Goal: Information Seeking & Learning: Check status

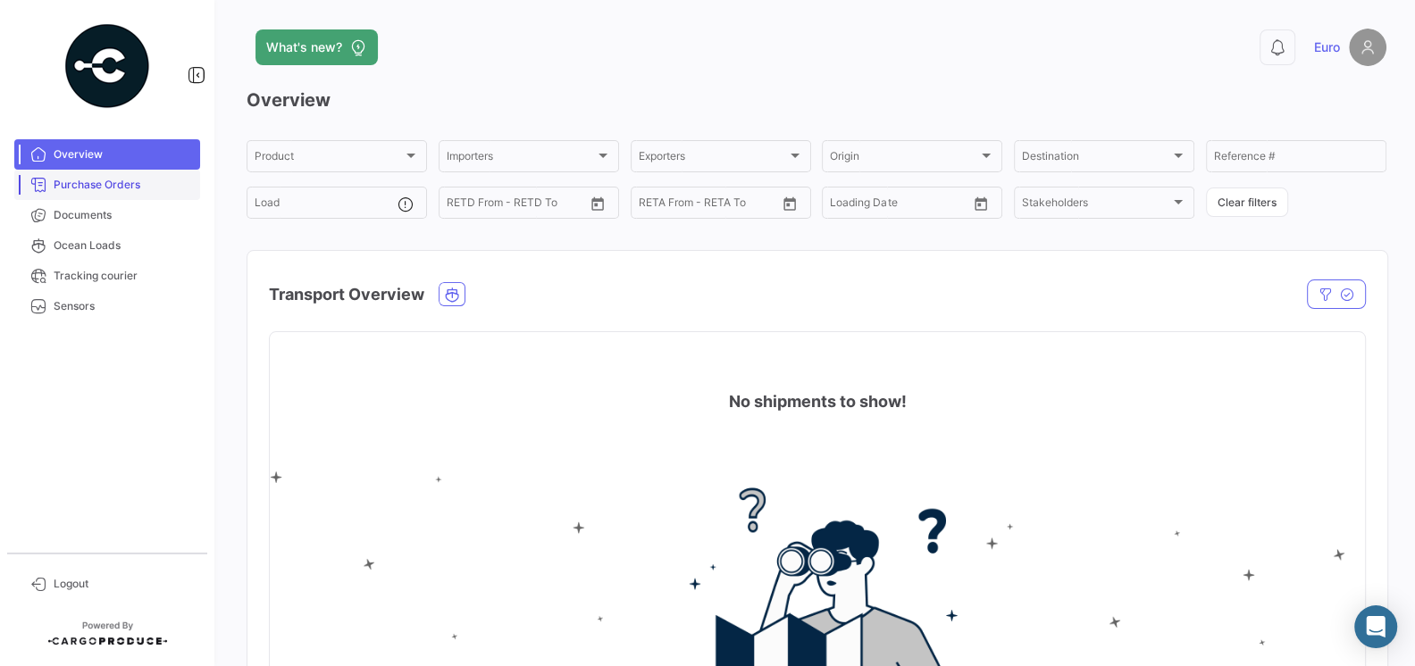
click at [113, 185] on span "Purchase Orders" at bounding box center [123, 185] width 139 height 16
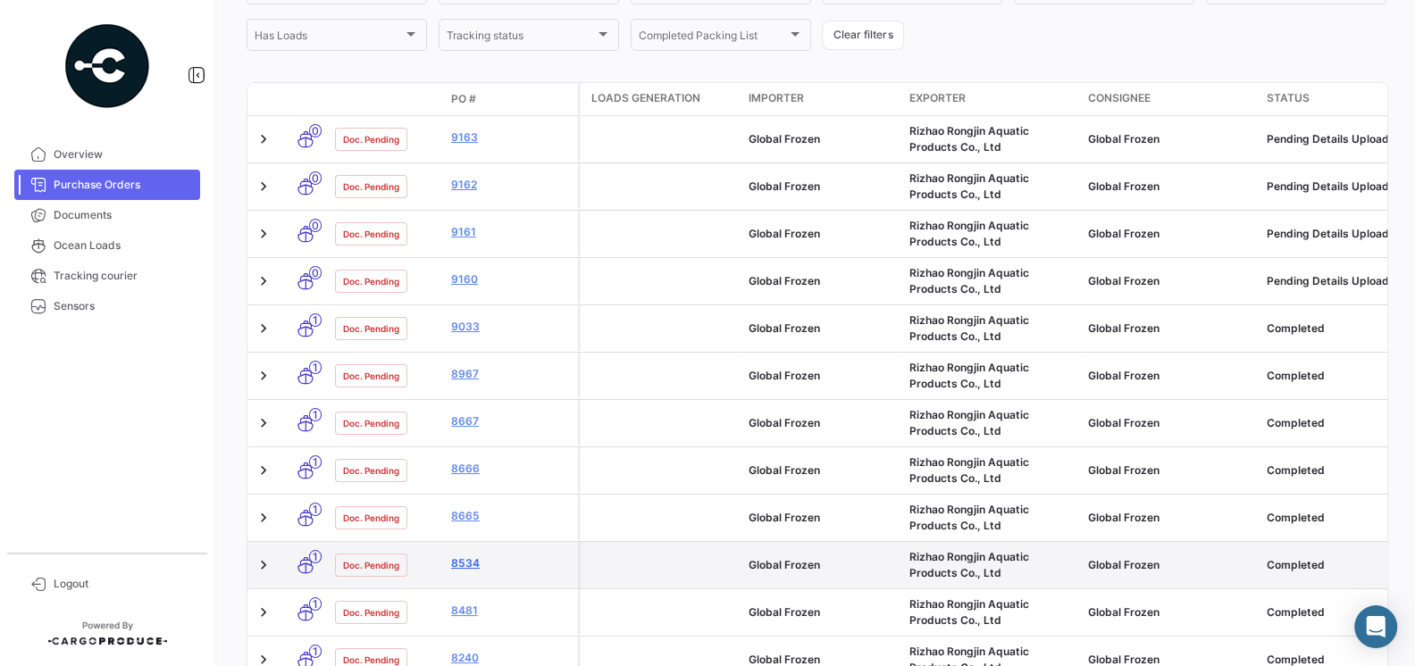
scroll to position [301, 0]
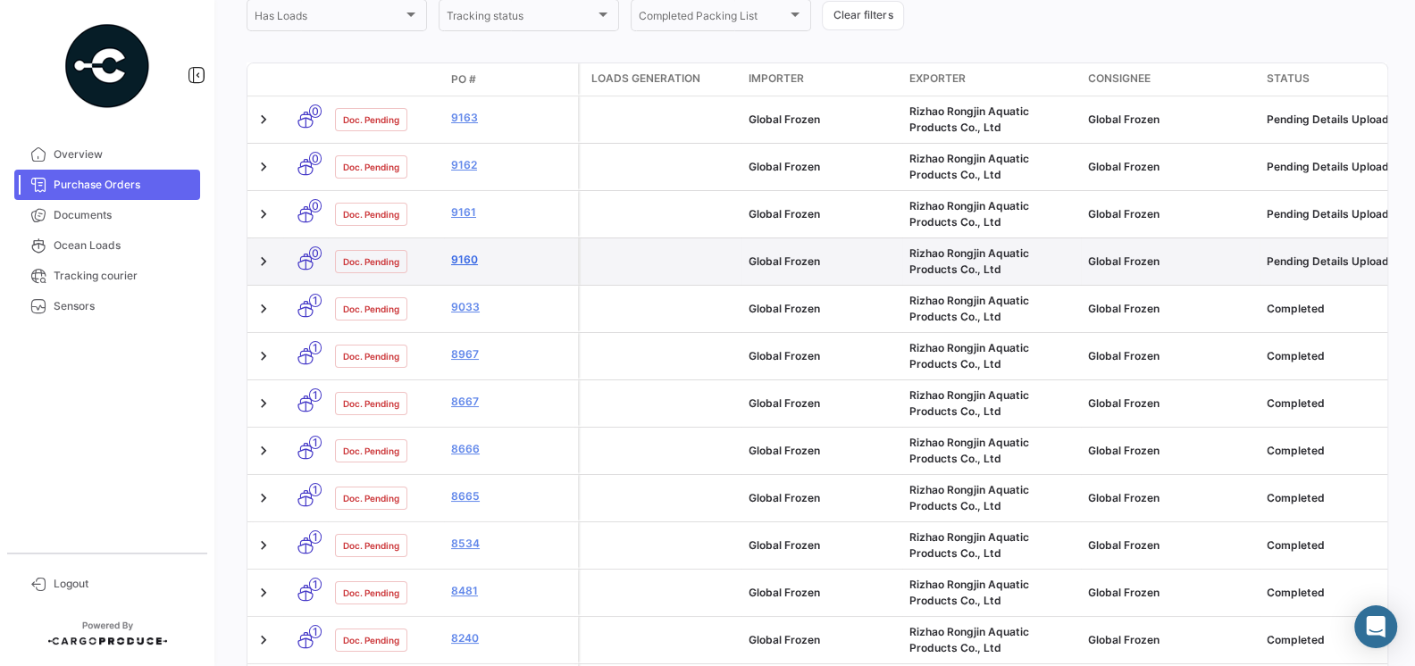
click at [459, 261] on link "9160" at bounding box center [511, 260] width 120 height 16
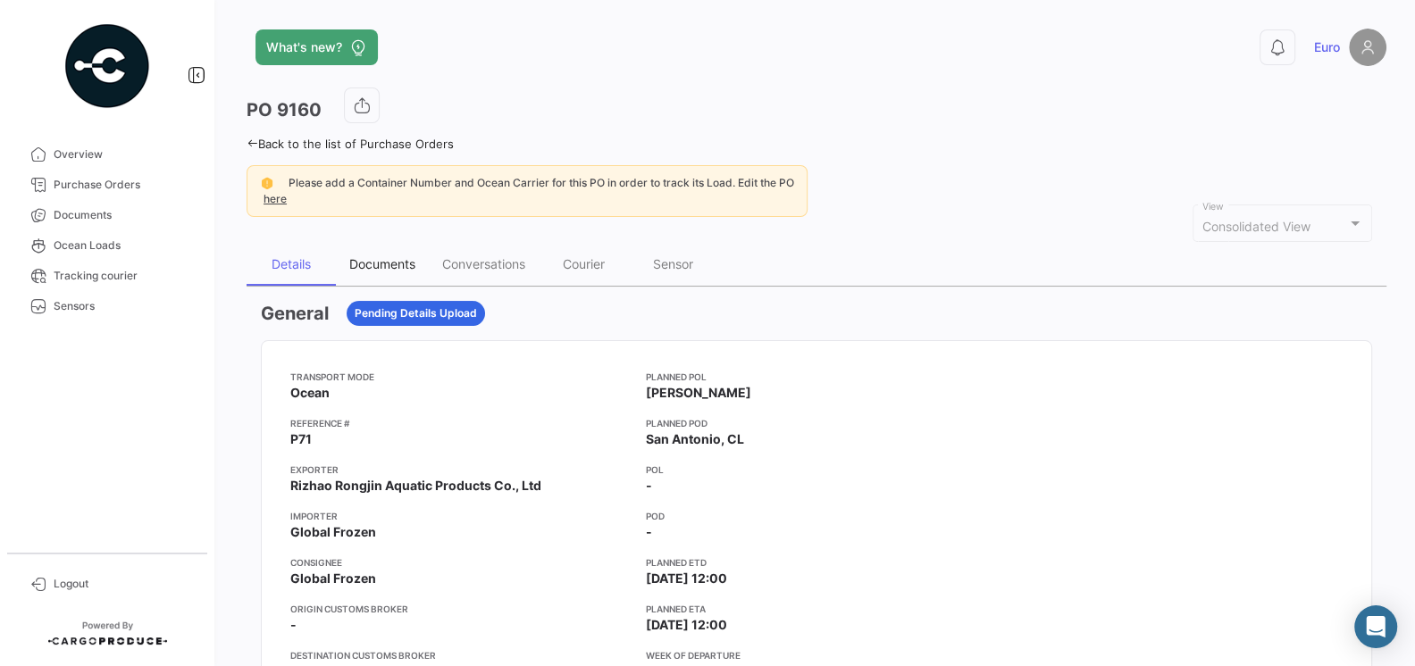
click at [383, 268] on div "Documents" at bounding box center [382, 263] width 66 height 15
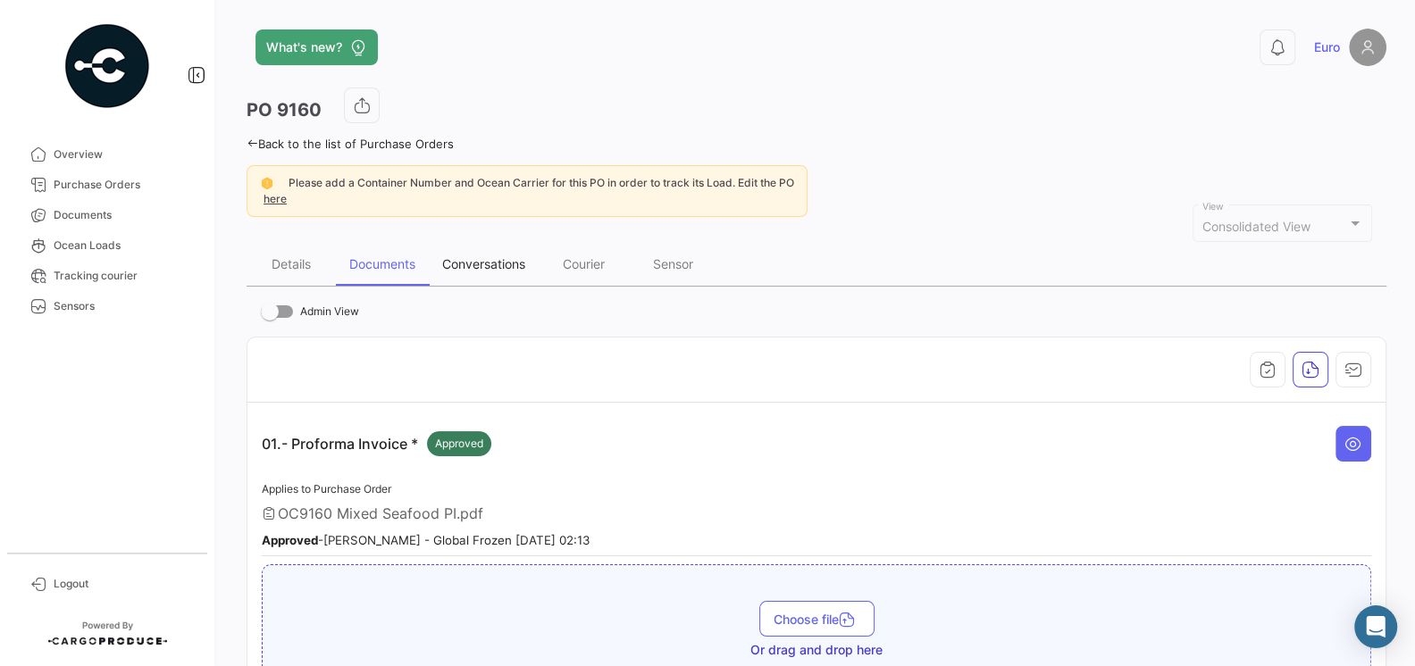
click at [474, 265] on div "Conversations" at bounding box center [483, 263] width 83 height 15
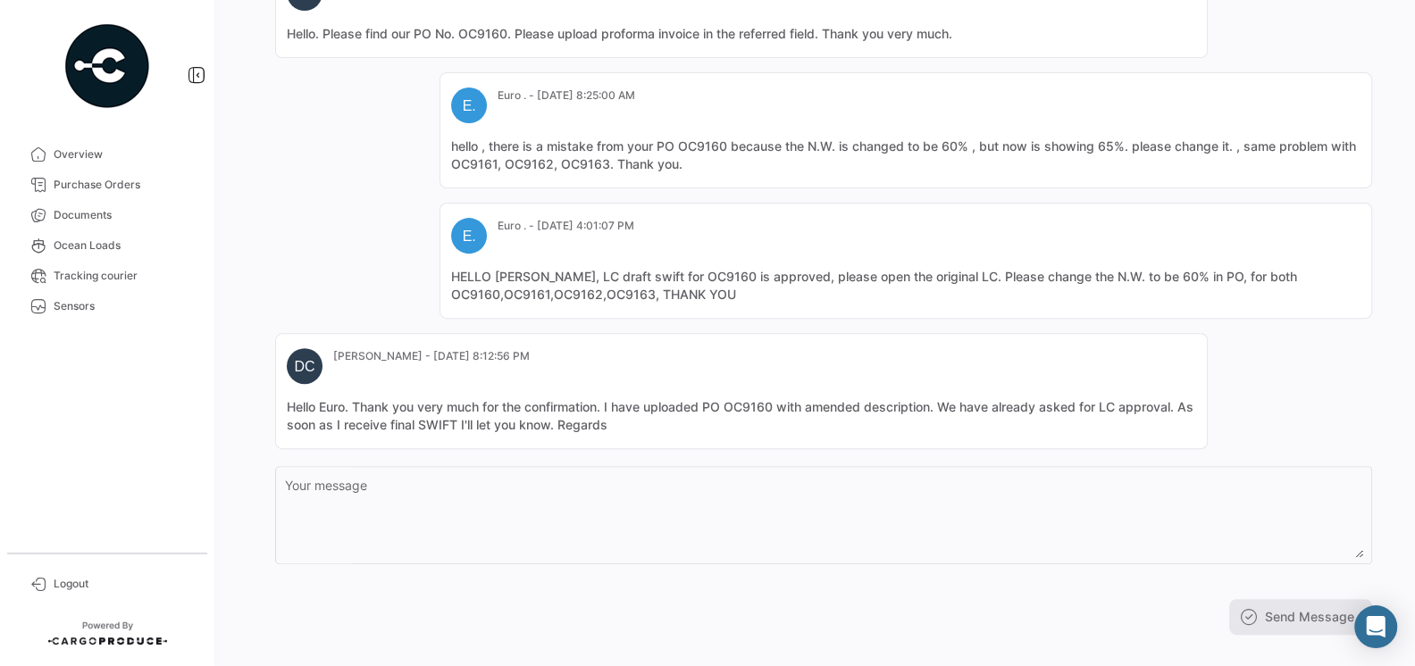
scroll to position [480, 0]
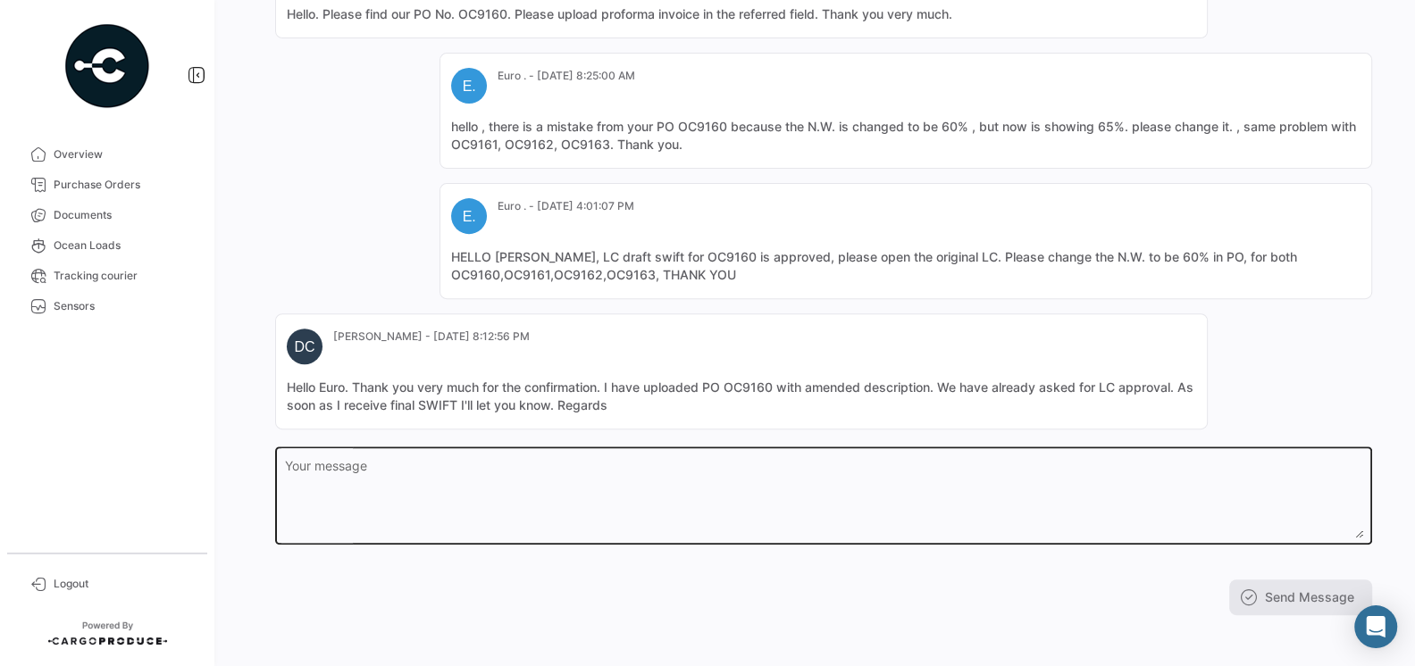
click at [643, 477] on textarea "Your message" at bounding box center [824, 499] width 1078 height 79
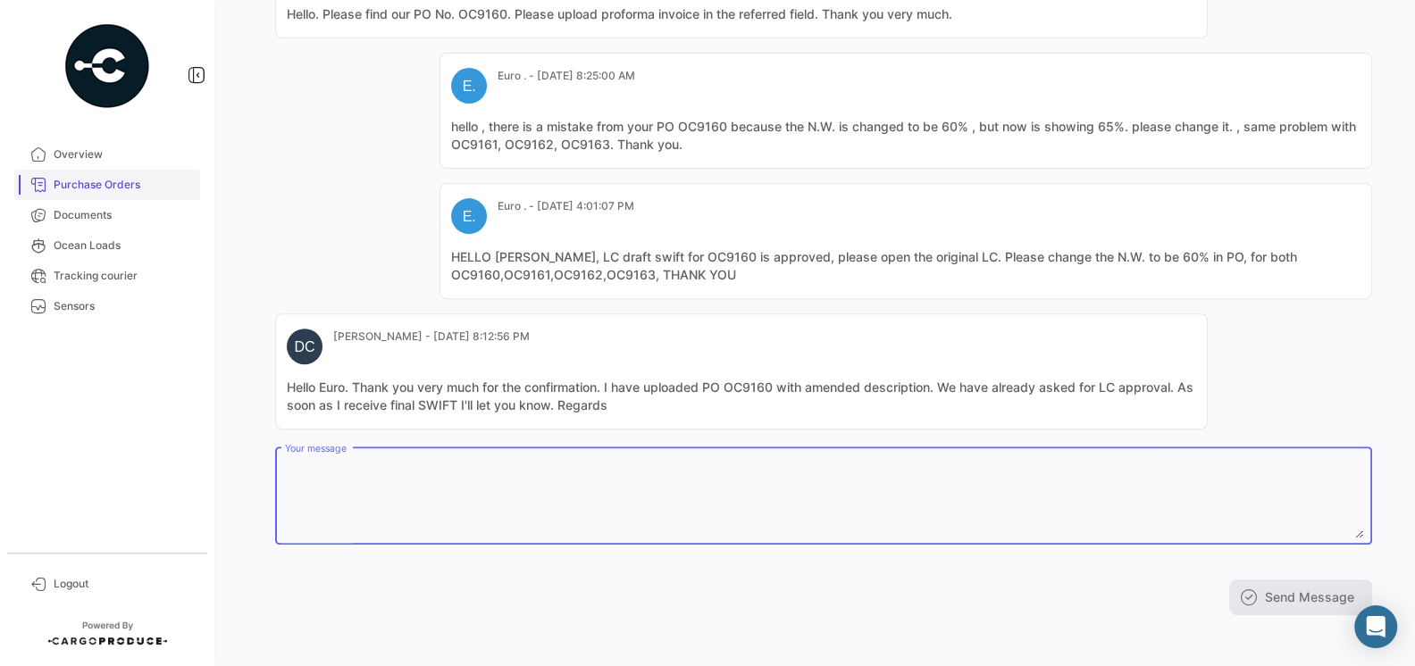
click at [79, 191] on span "Purchase Orders" at bounding box center [123, 185] width 139 height 16
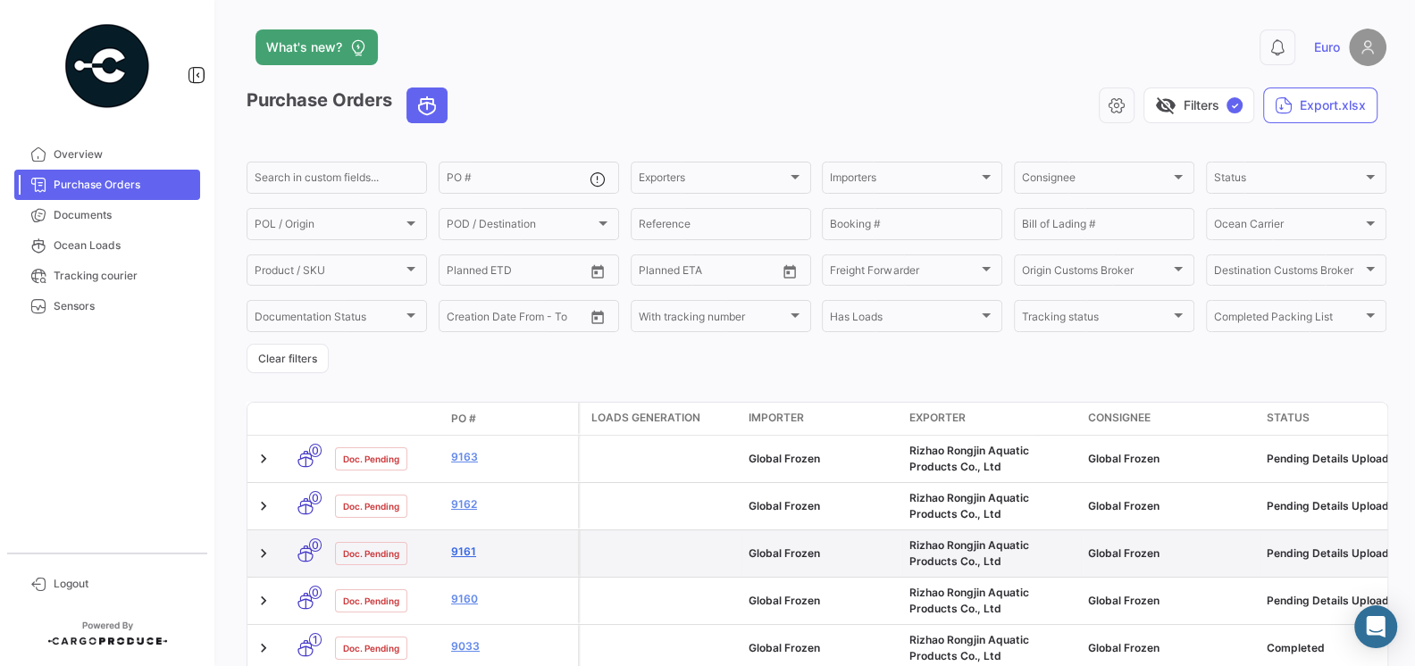
click at [463, 546] on link "9161" at bounding box center [511, 552] width 120 height 16
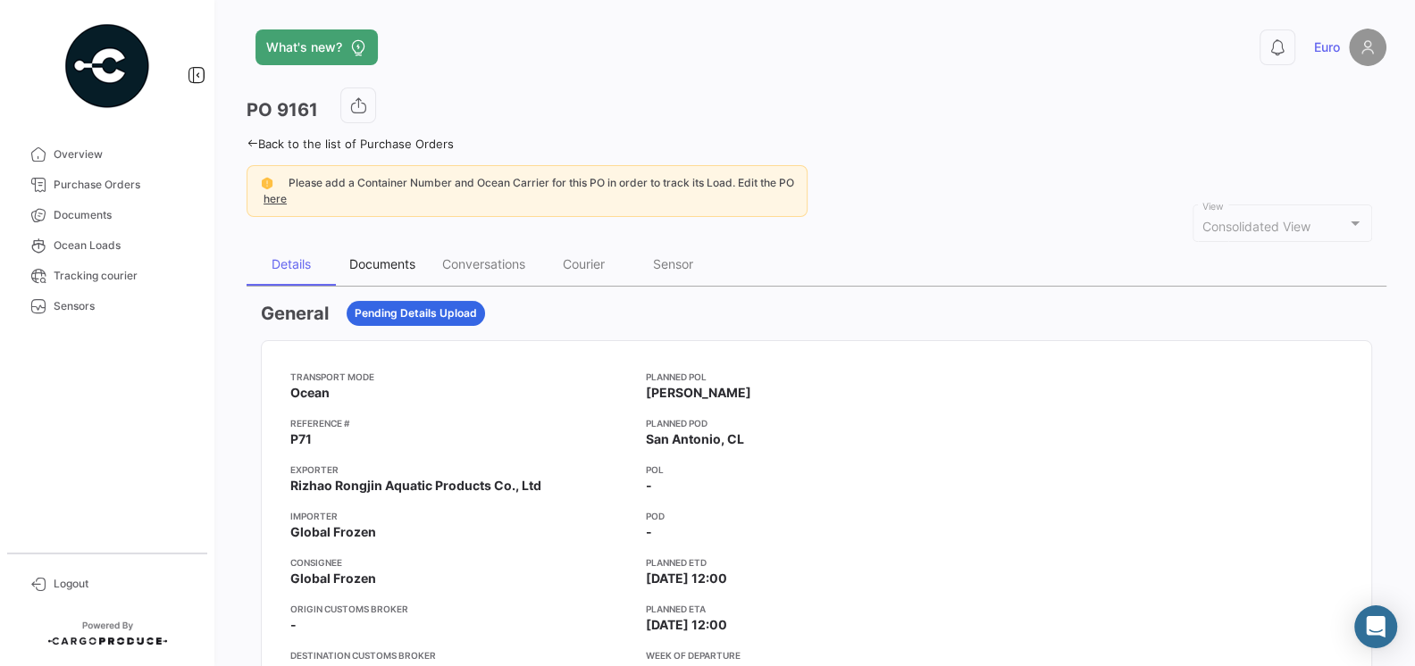
click at [382, 270] on div "Documents" at bounding box center [382, 263] width 66 height 15
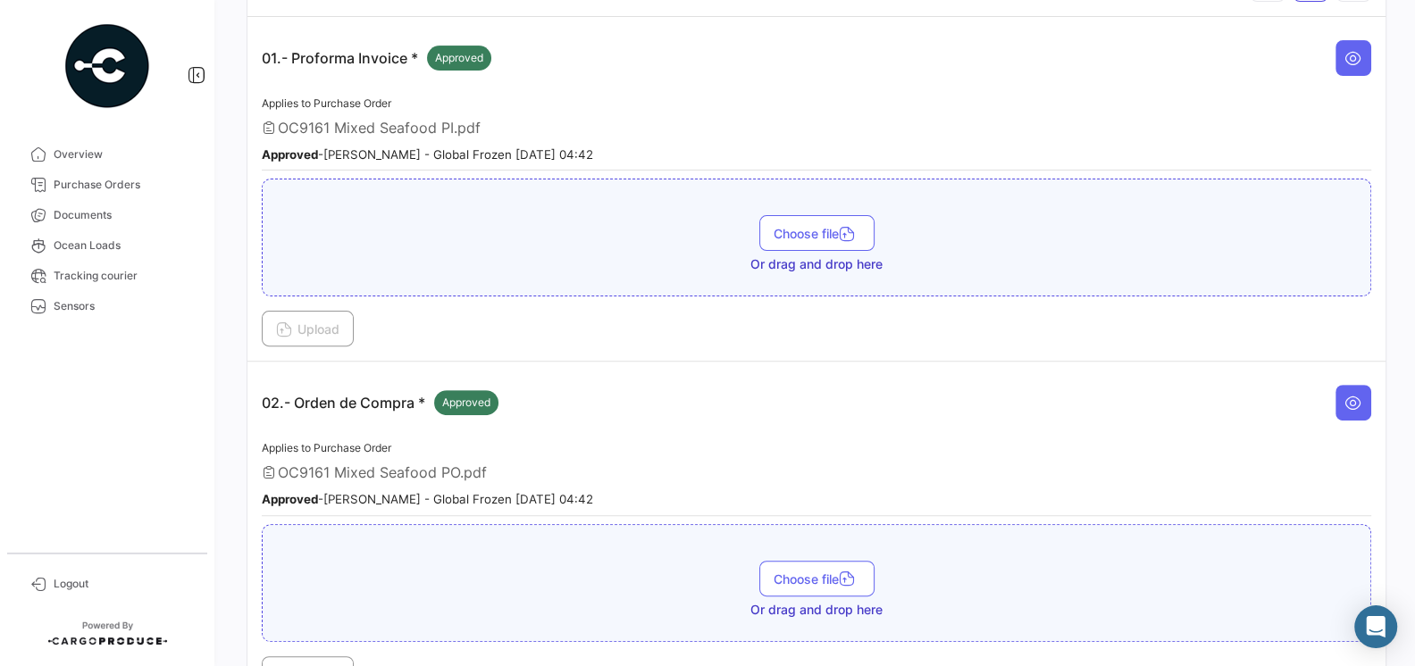
scroll to position [225, 0]
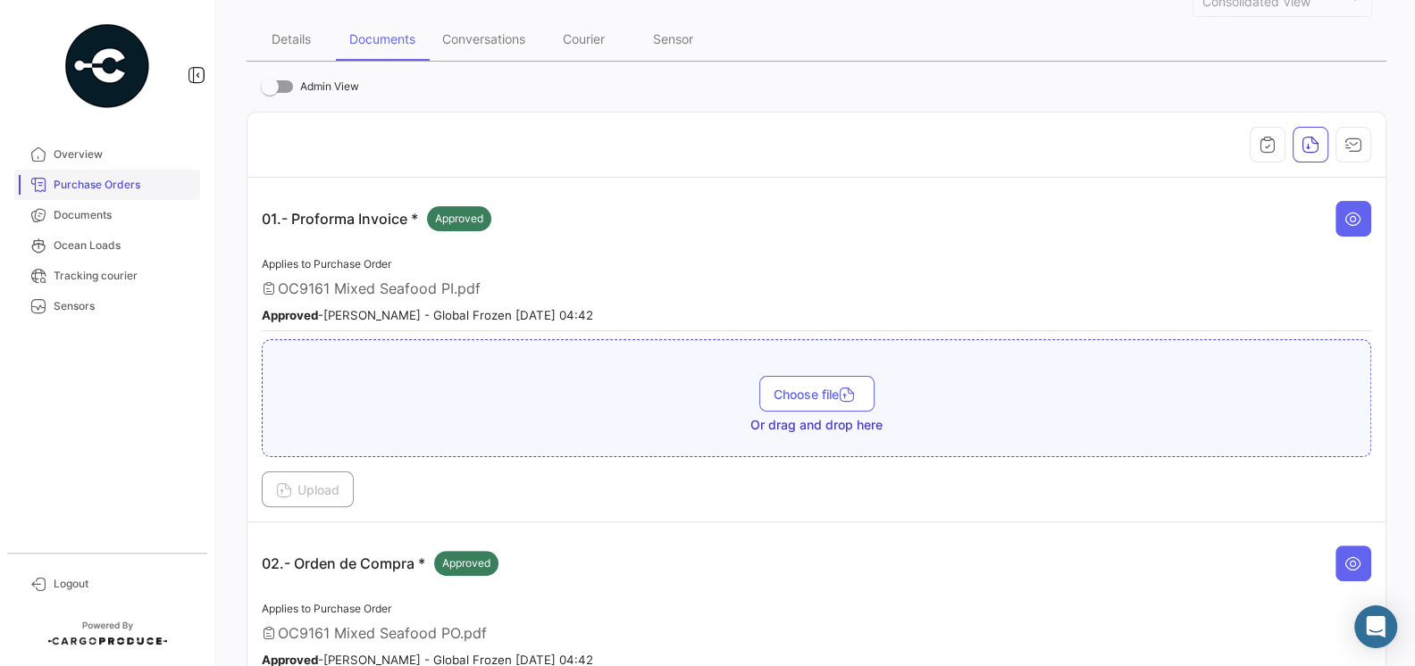
click at [88, 186] on span "Purchase Orders" at bounding box center [123, 185] width 139 height 16
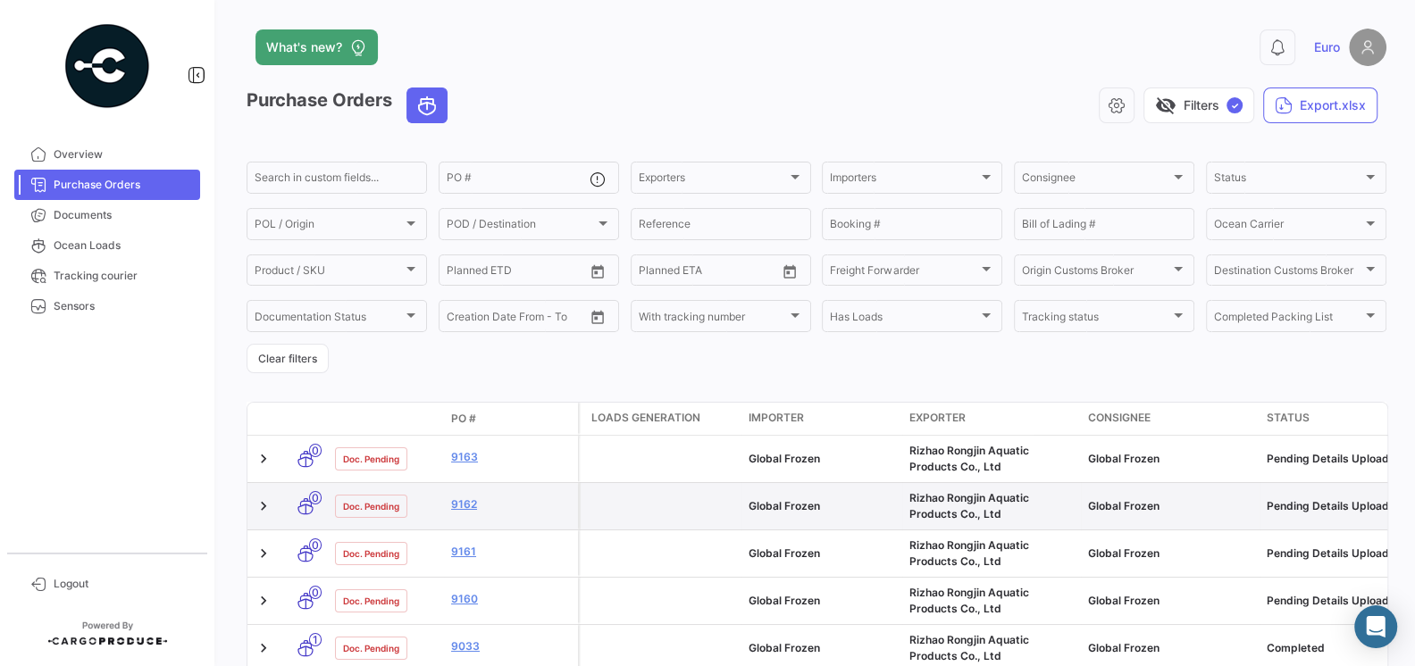
click at [466, 495] on datatable-body-cell "9162" at bounding box center [511, 506] width 134 height 46
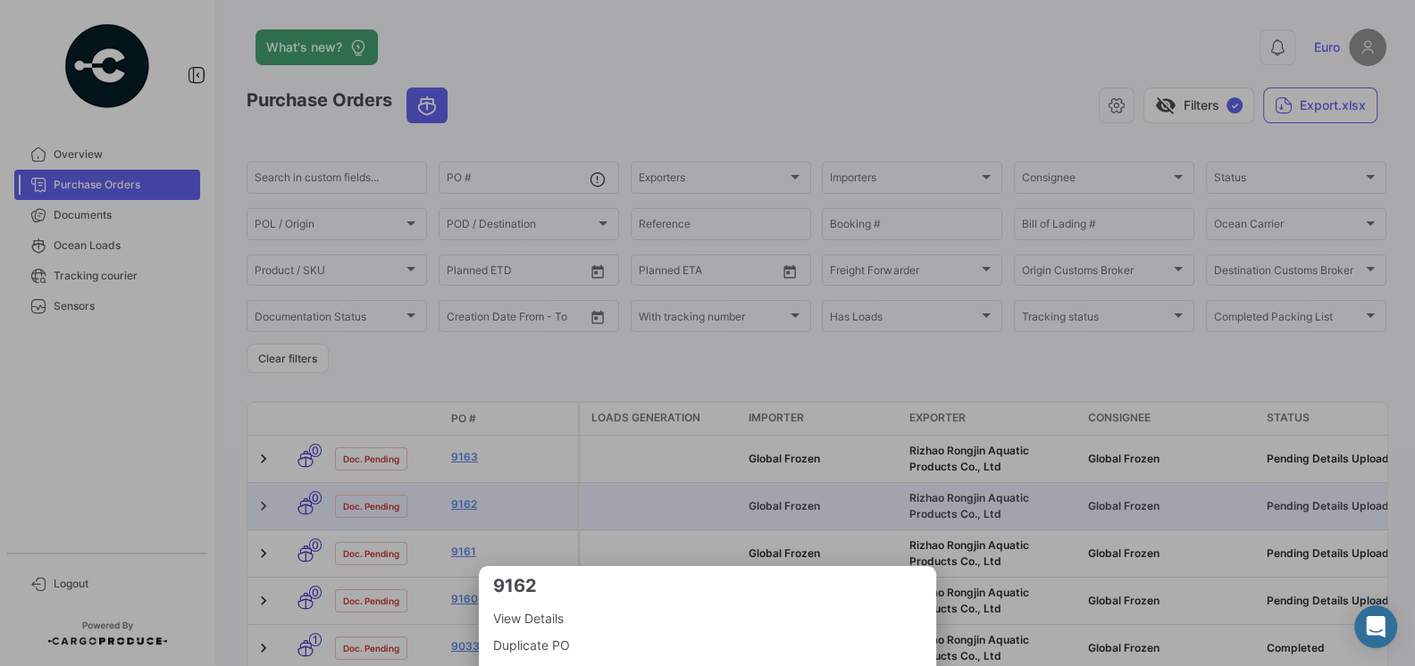
click at [466, 505] on div at bounding box center [707, 333] width 1415 height 666
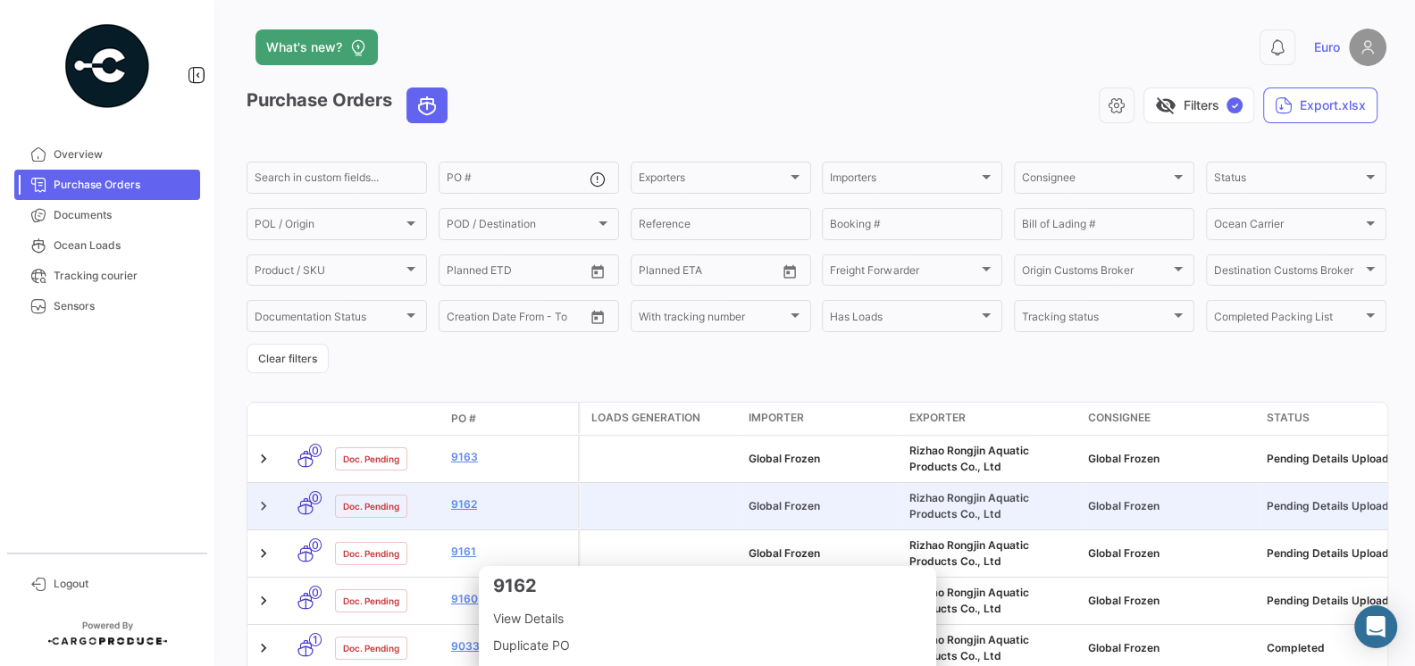
click at [466, 505] on link "9162" at bounding box center [511, 505] width 120 height 16
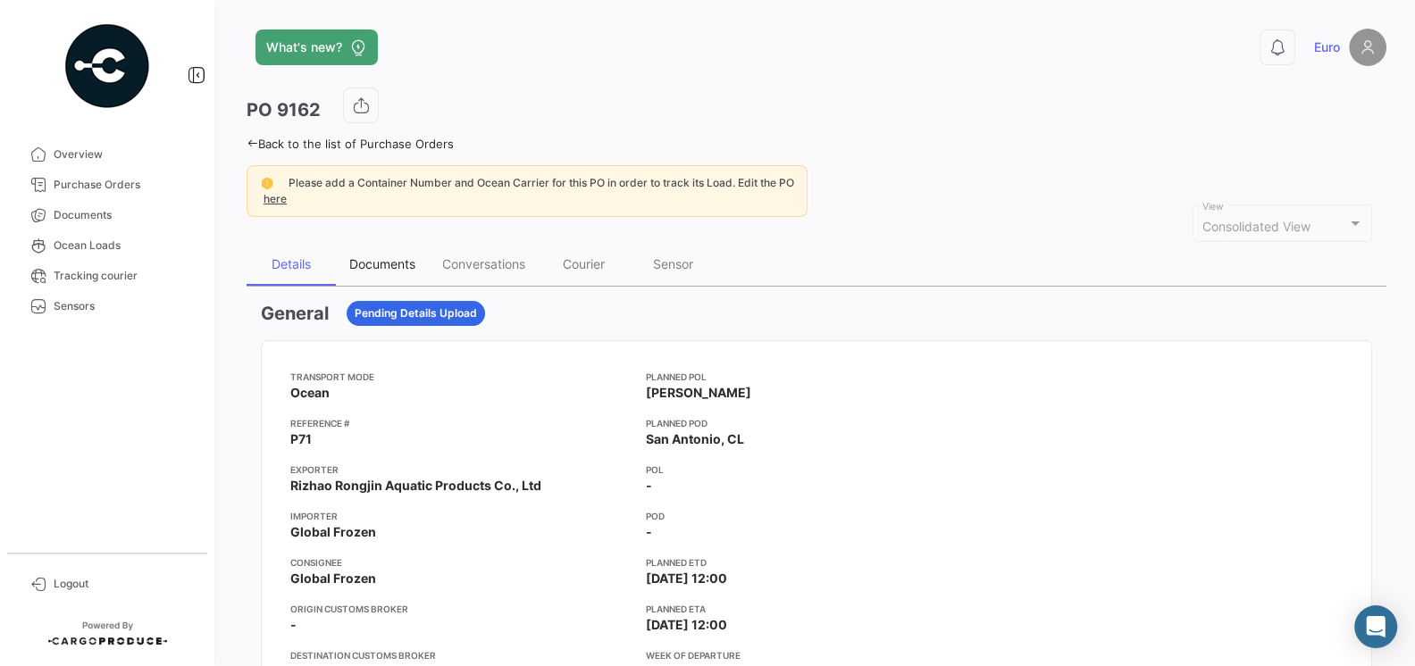
click at [375, 252] on div "Documents" at bounding box center [382, 264] width 93 height 43
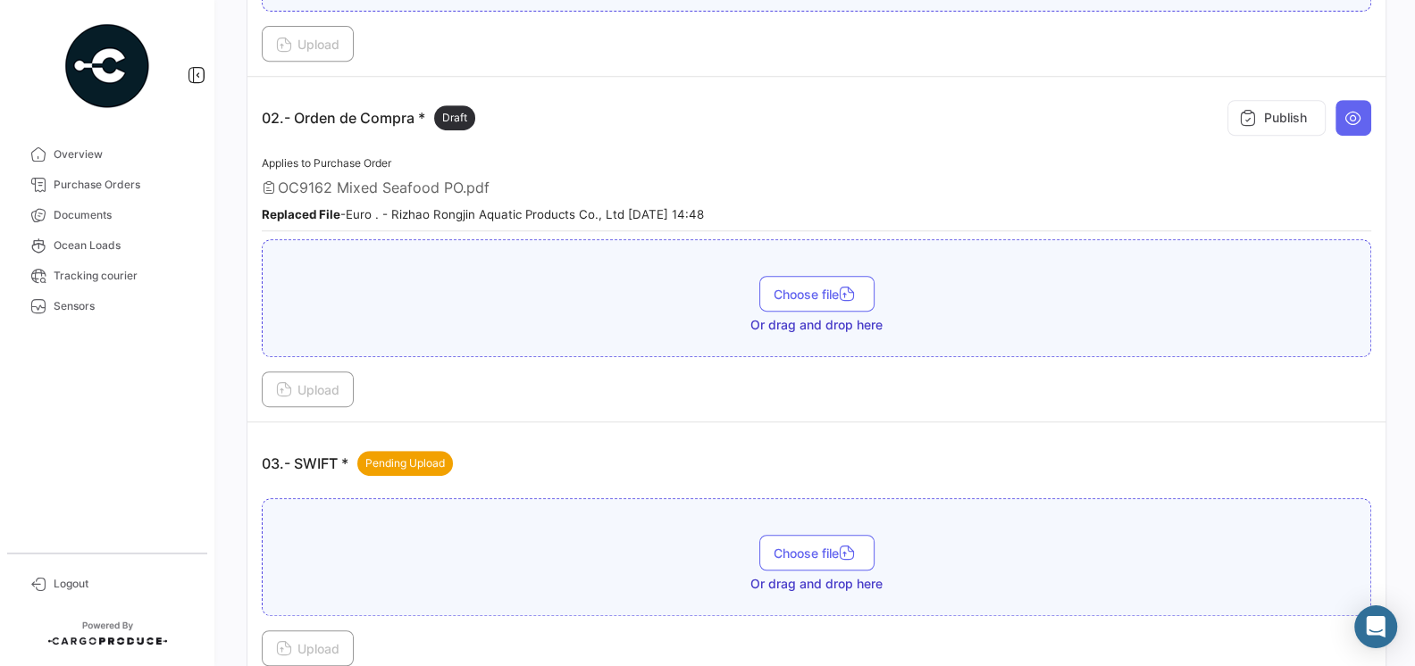
scroll to position [547, 0]
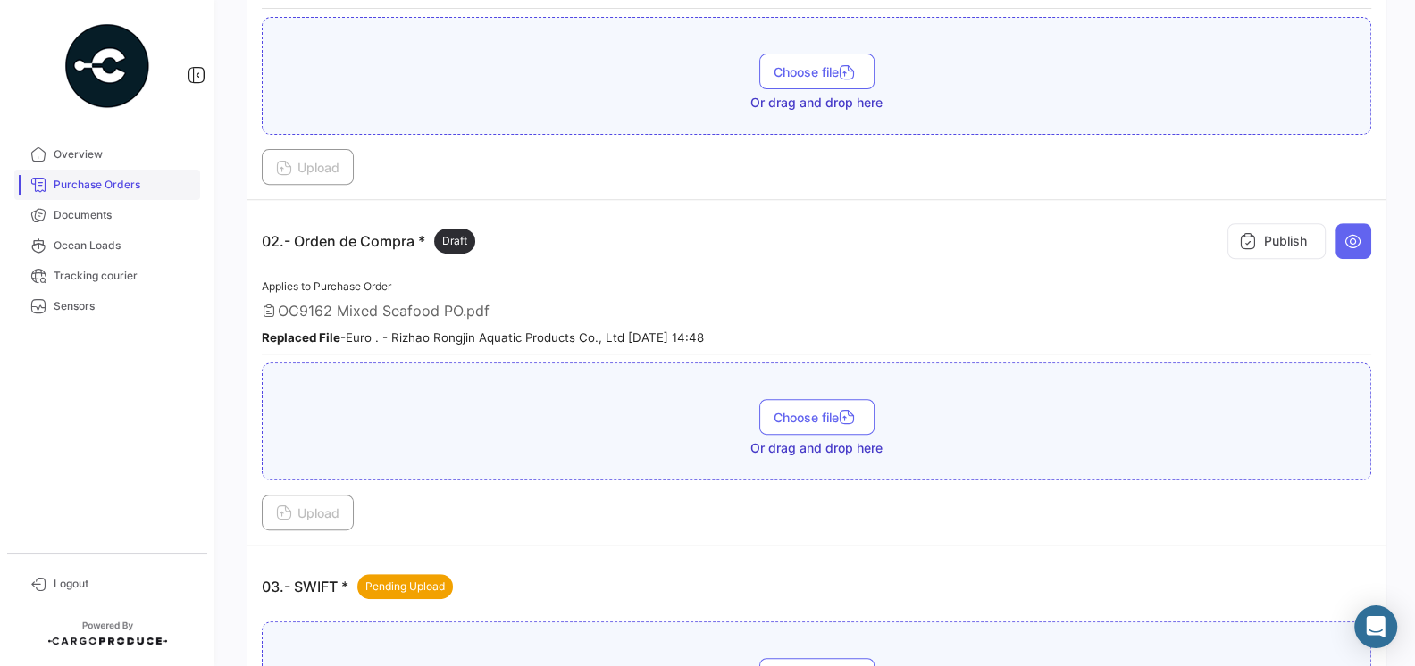
click at [116, 194] on link "Purchase Orders" at bounding box center [107, 185] width 186 height 30
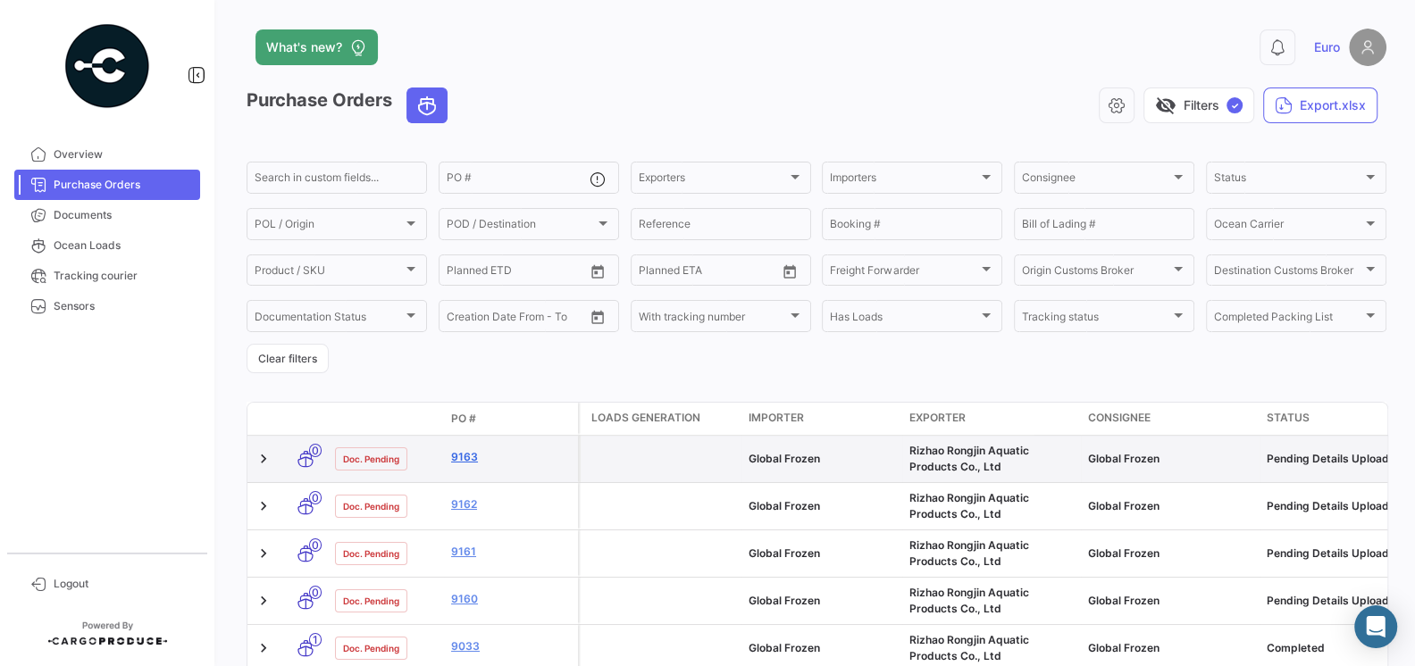
click at [462, 452] on link "9163" at bounding box center [511, 457] width 120 height 16
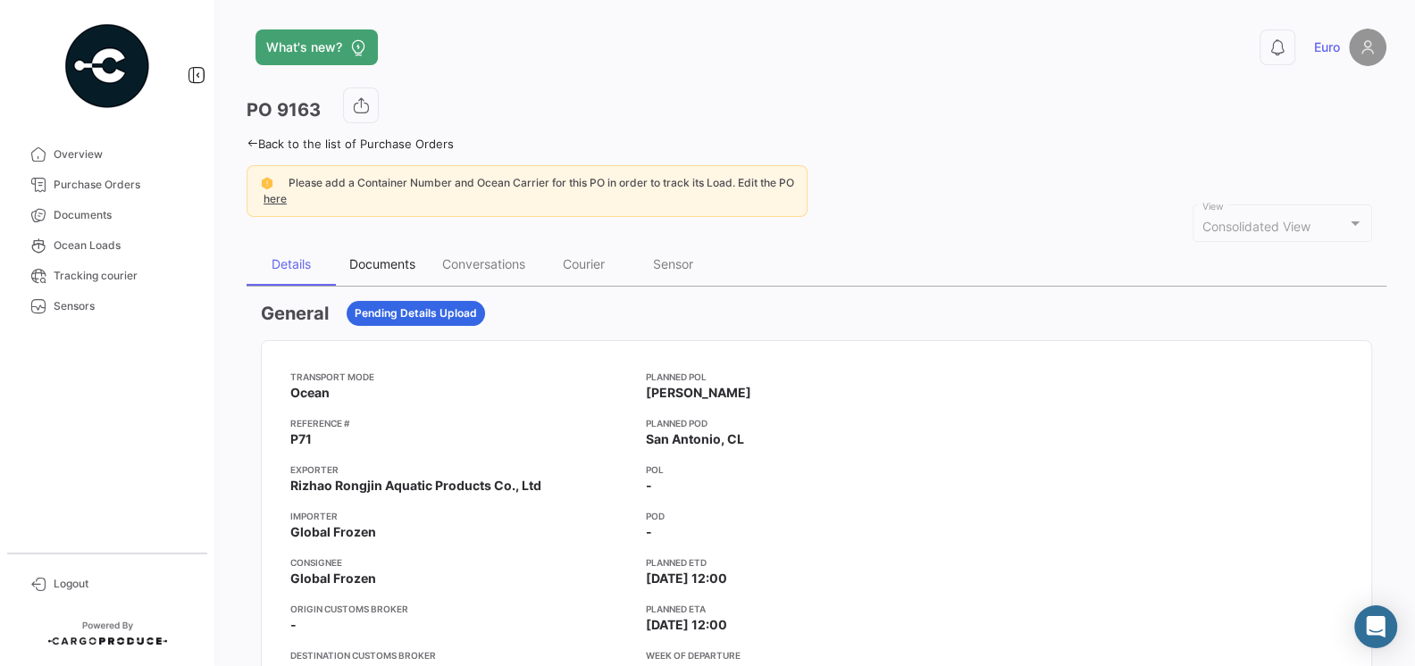
click at [383, 263] on div "Documents" at bounding box center [382, 263] width 66 height 15
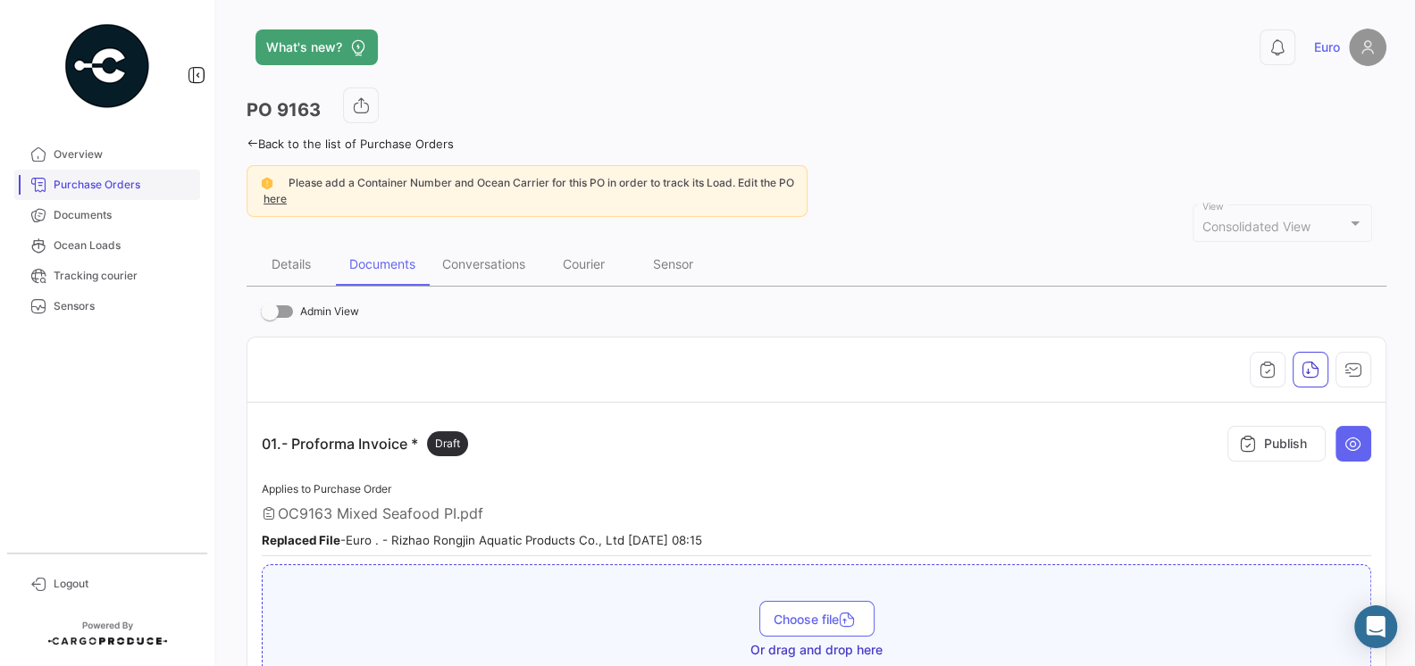
click at [104, 184] on span "Purchase Orders" at bounding box center [123, 185] width 139 height 16
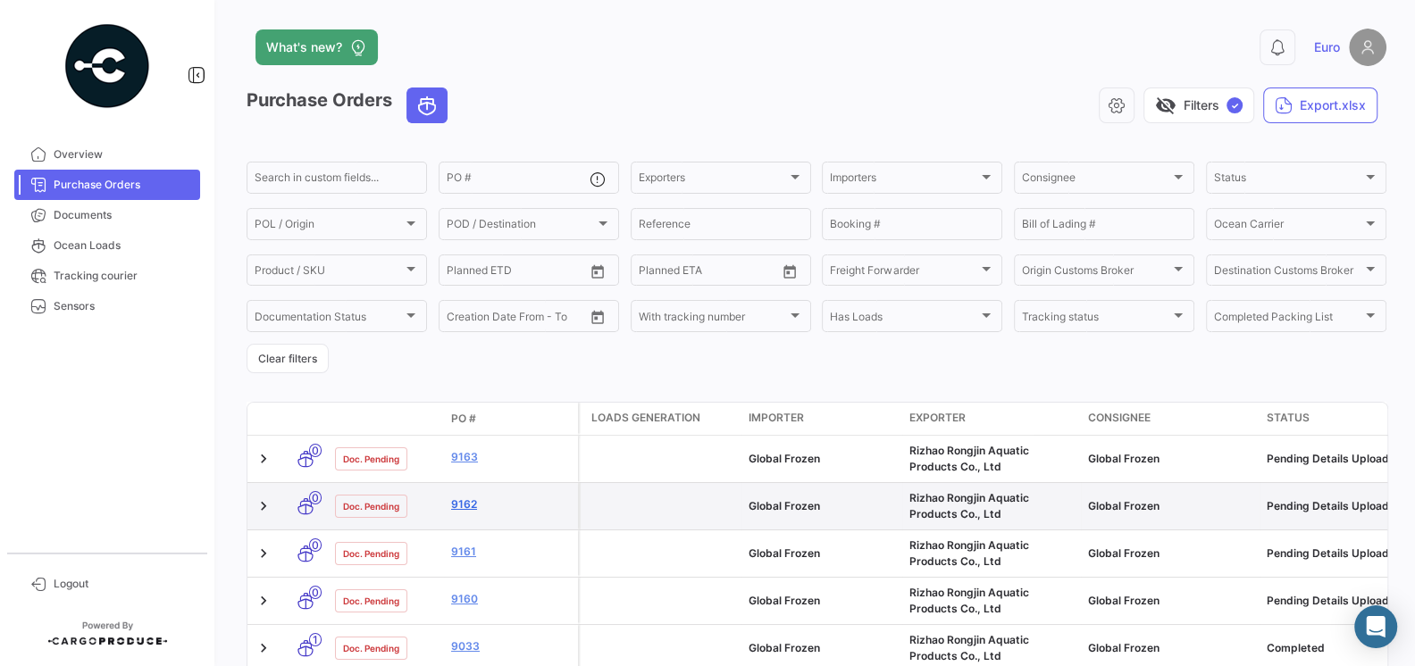
click at [461, 502] on link "9162" at bounding box center [511, 505] width 120 height 16
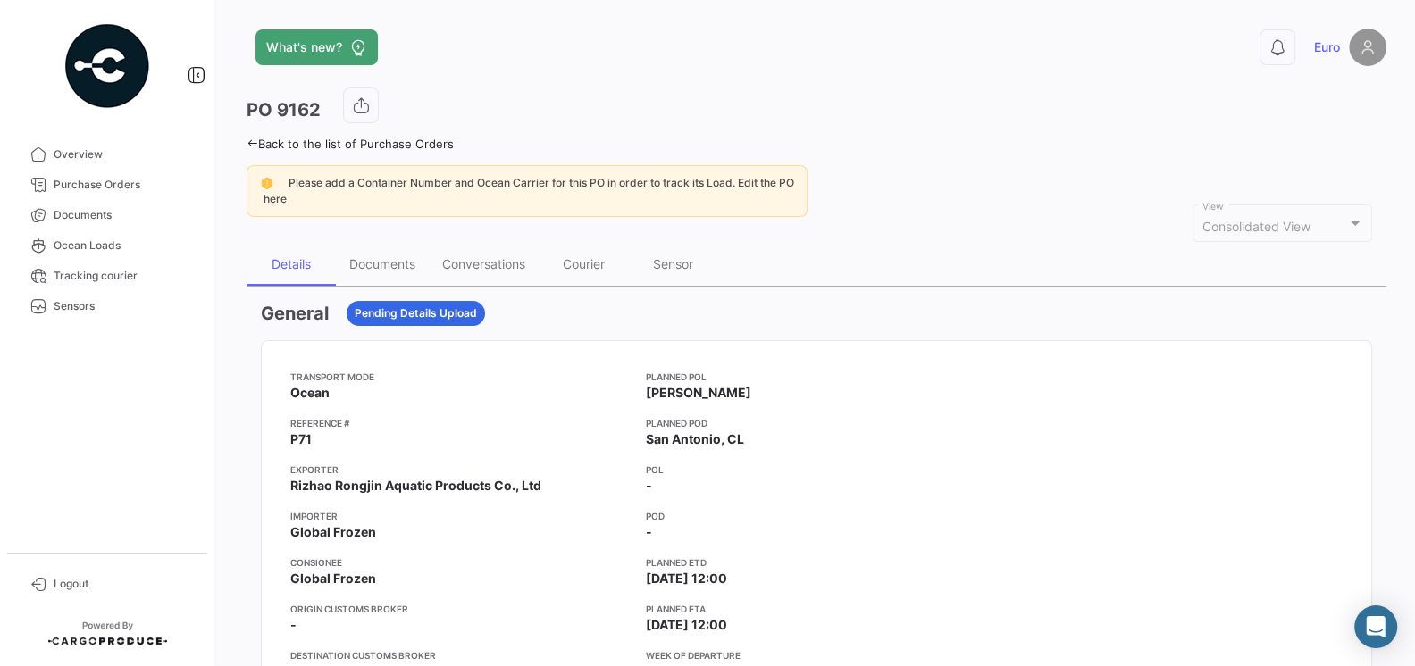
scroll to position [45, 0]
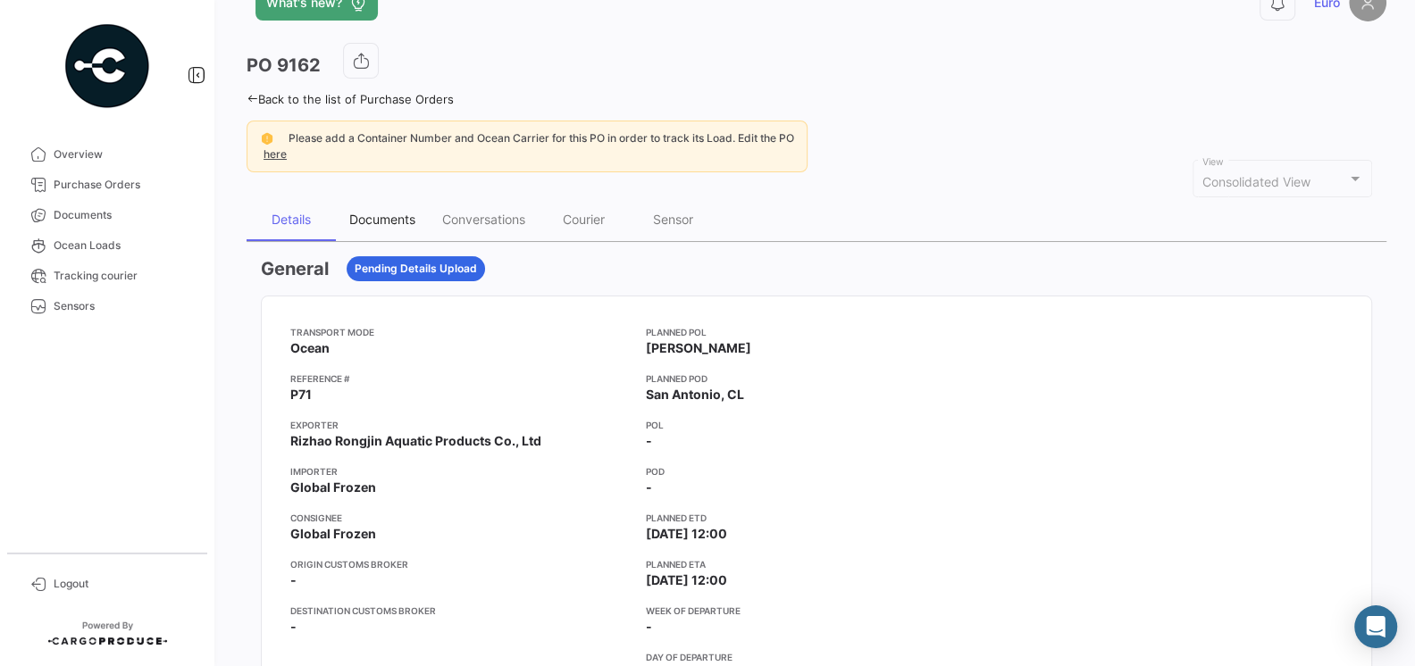
click at [385, 214] on div "Documents" at bounding box center [382, 219] width 66 height 15
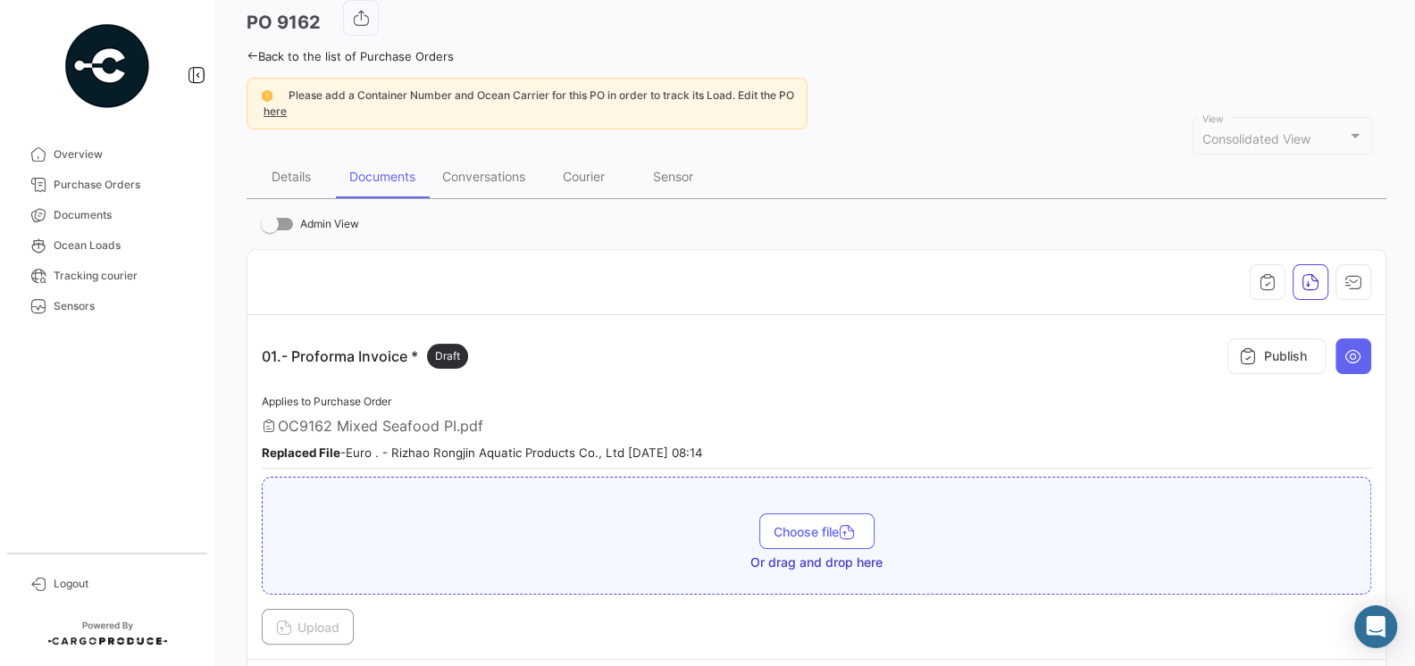
scroll to position [0, 0]
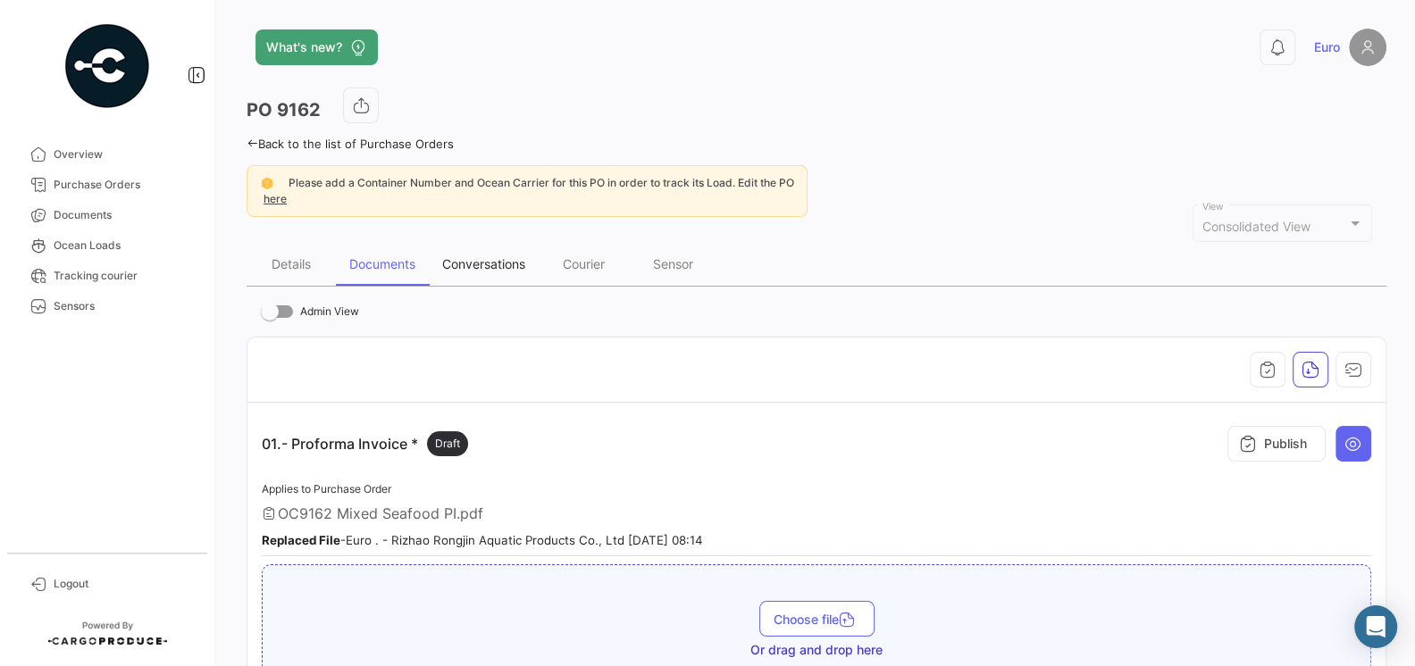
click at [489, 247] on div "Conversations" at bounding box center [484, 264] width 110 height 43
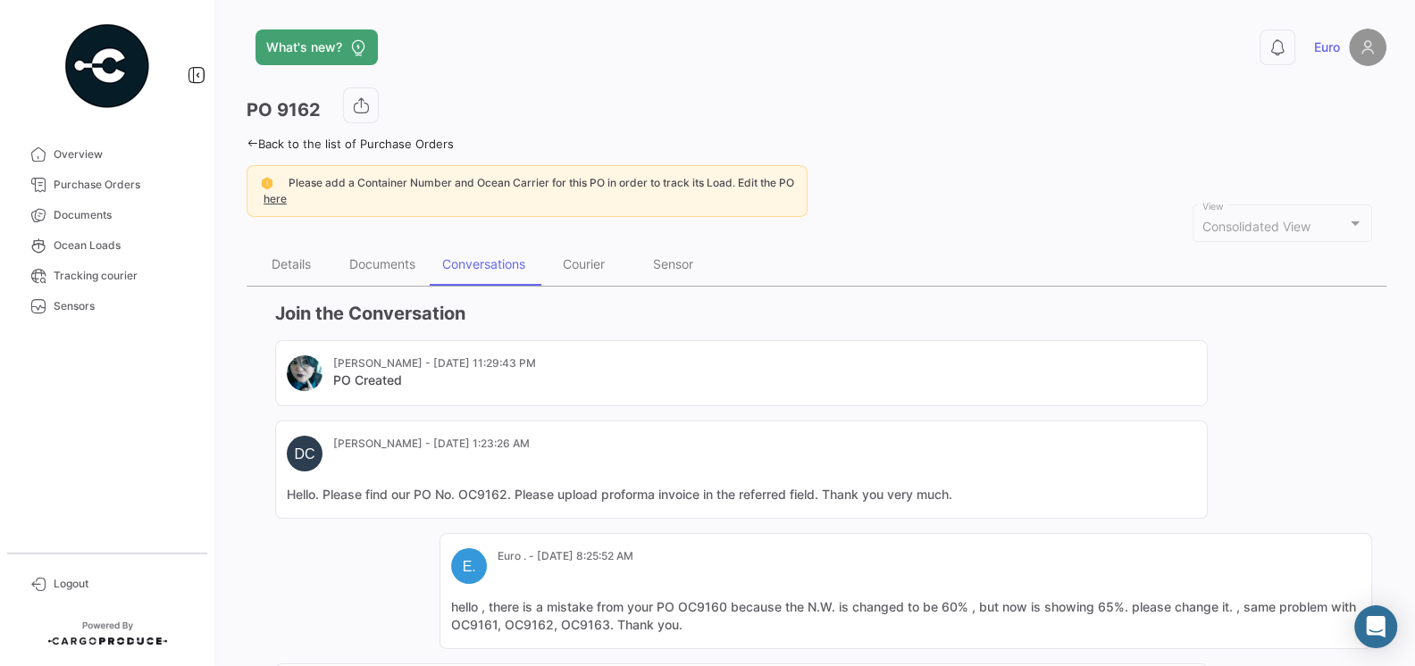
scroll to position [333, 0]
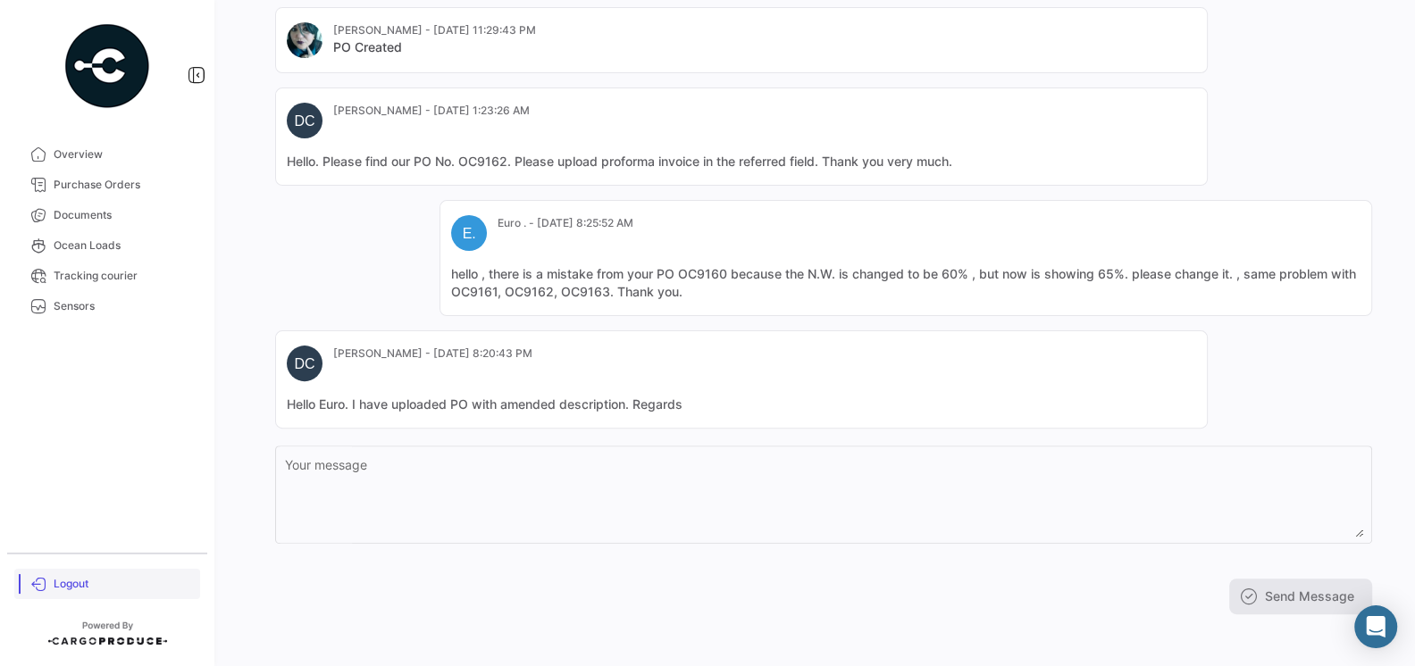
click at [71, 574] on link "Logout" at bounding box center [107, 584] width 186 height 30
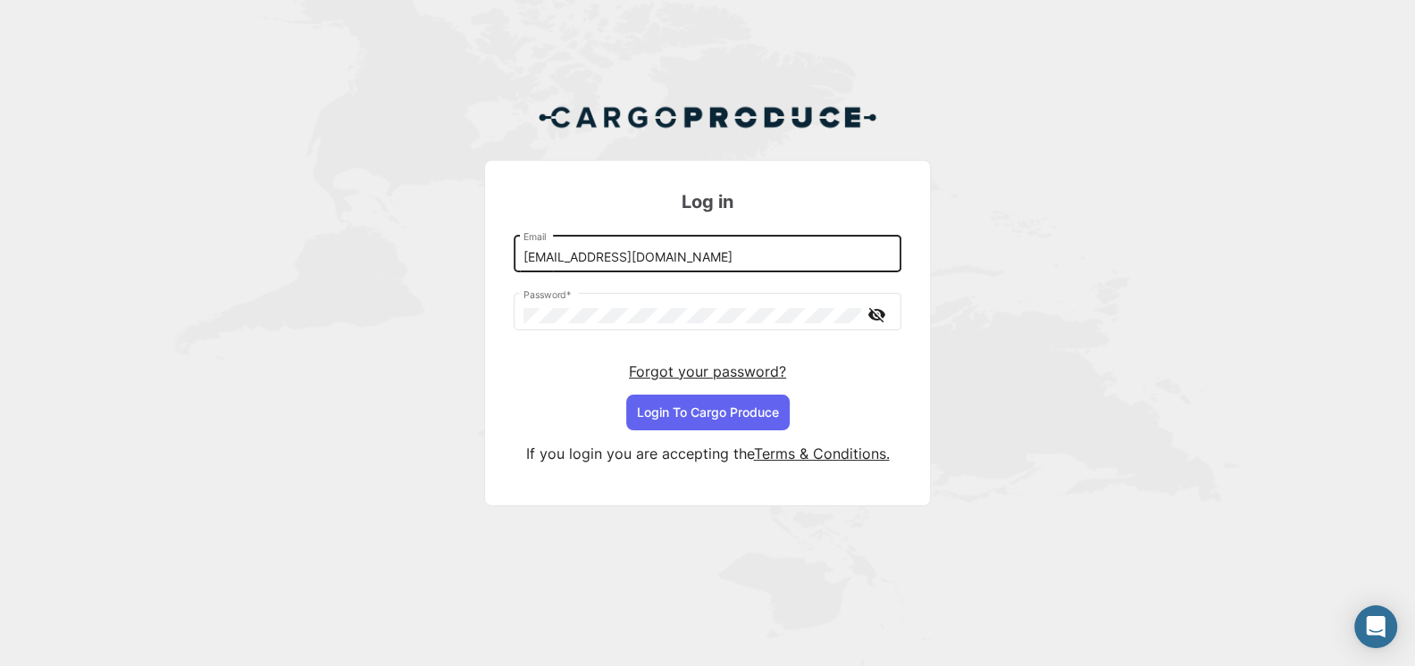
click at [650, 259] on input "[EMAIL_ADDRESS][DOMAIN_NAME]" at bounding box center [707, 257] width 369 height 15
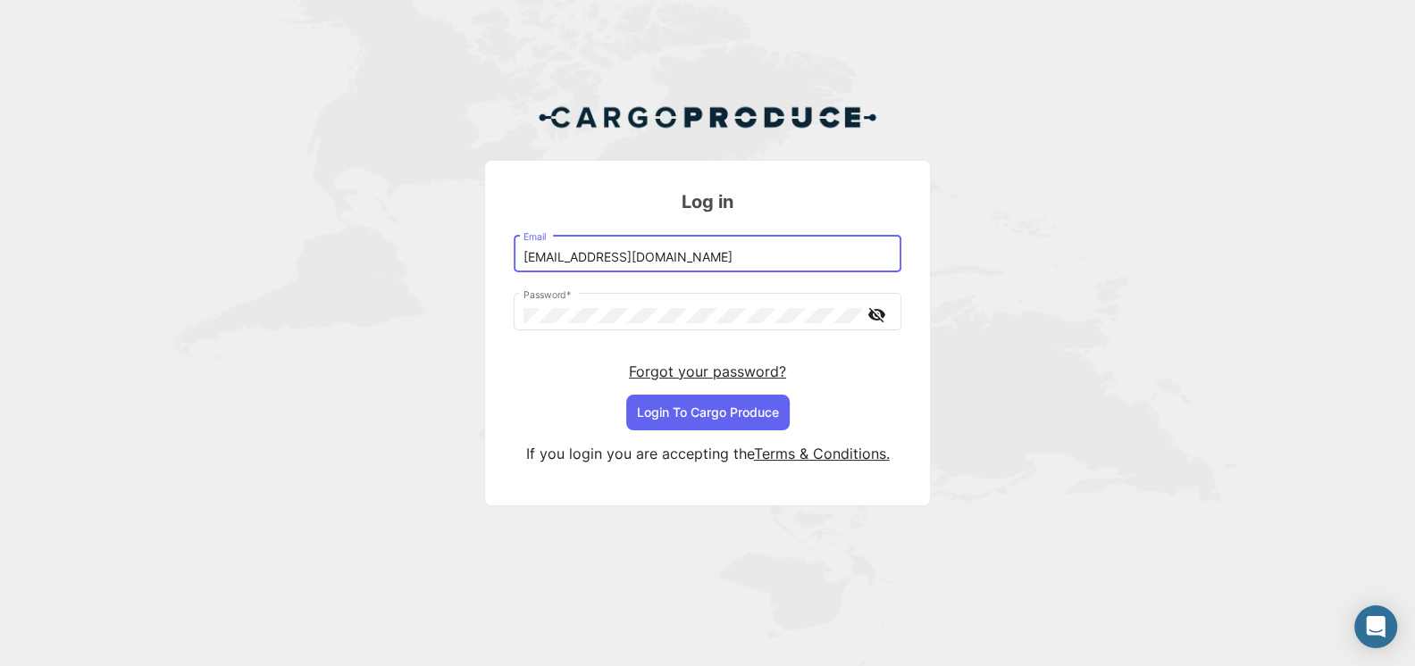
type input "[EMAIL_ADDRESS][DOMAIN_NAME]"
click at [709, 419] on button "Login To Cargo Produce" at bounding box center [707, 413] width 163 height 36
